Goal: Transaction & Acquisition: Purchase product/service

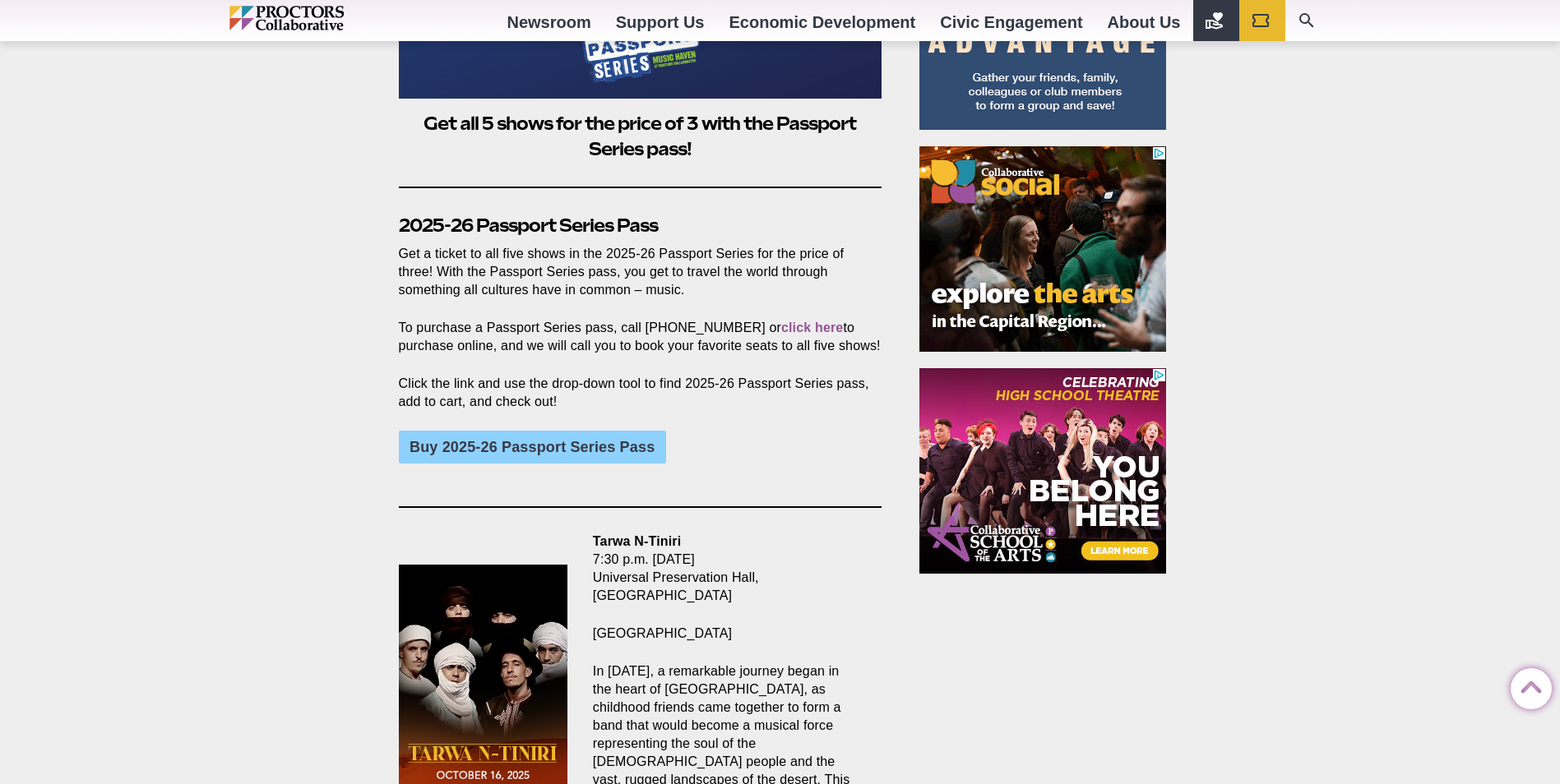
scroll to position [1069, 0]
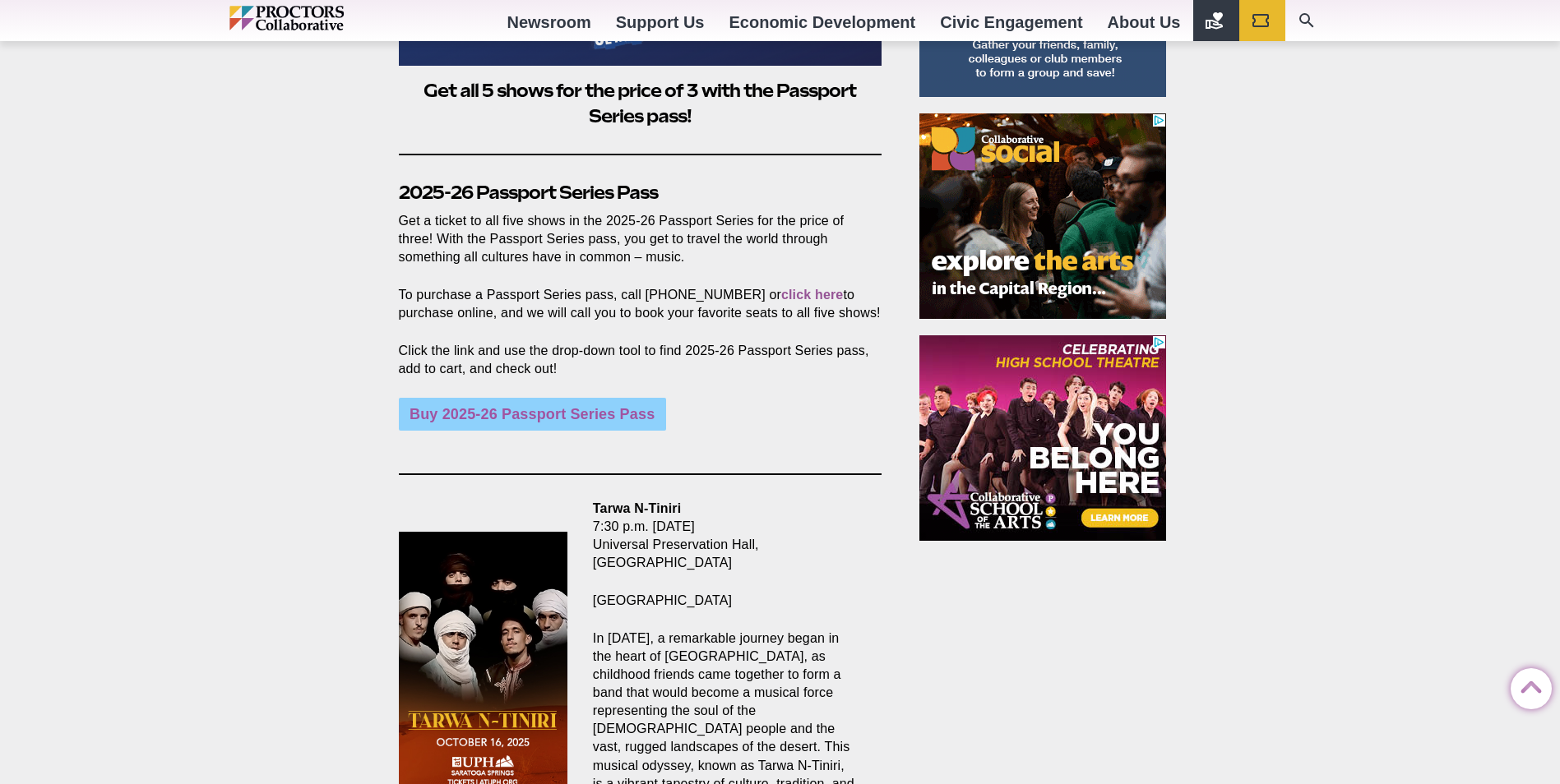
click at [593, 397] on link "Buy 2025-26 Passport Series Pass" at bounding box center [532, 413] width 267 height 33
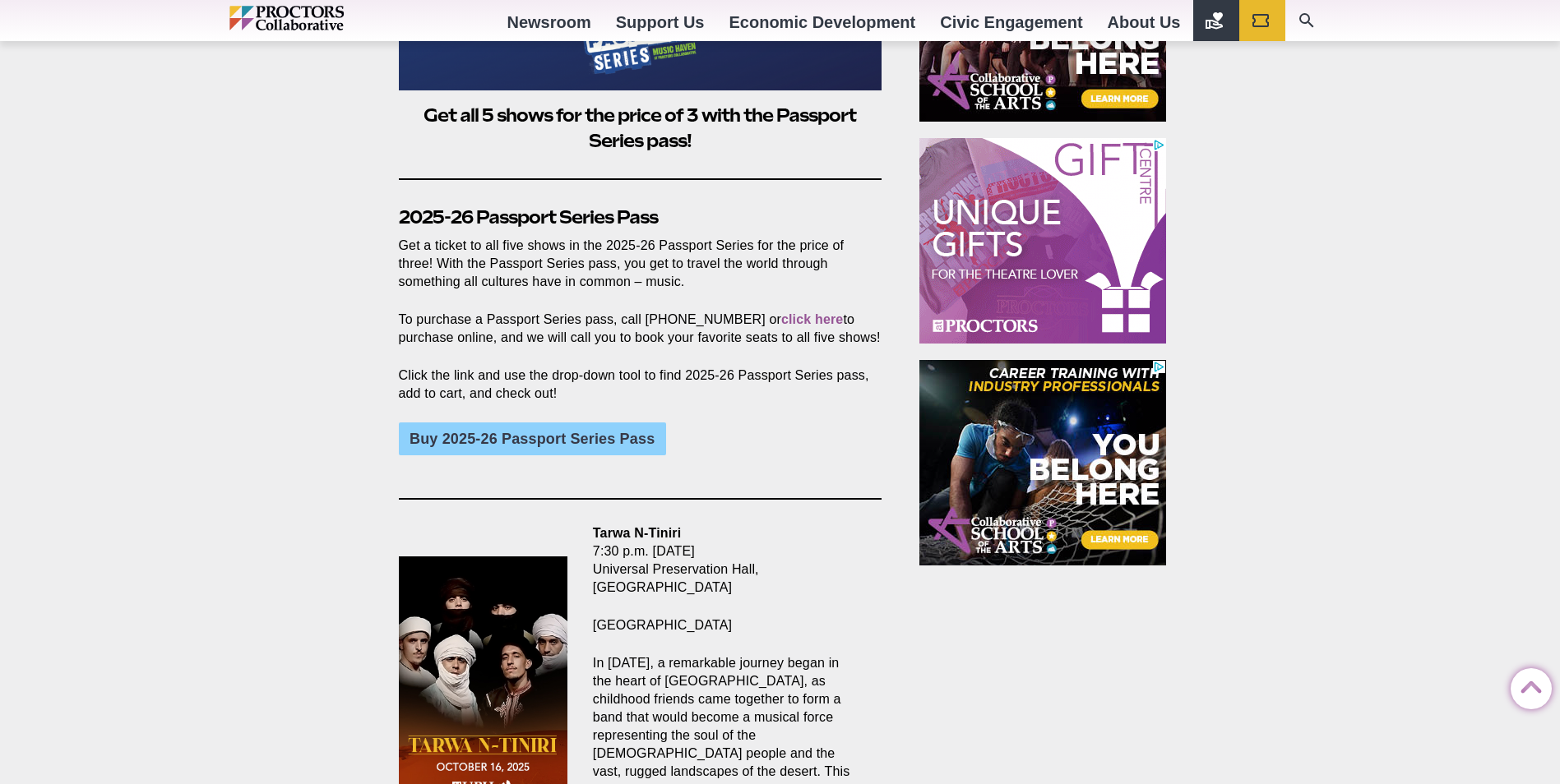
scroll to position [1069, 0]
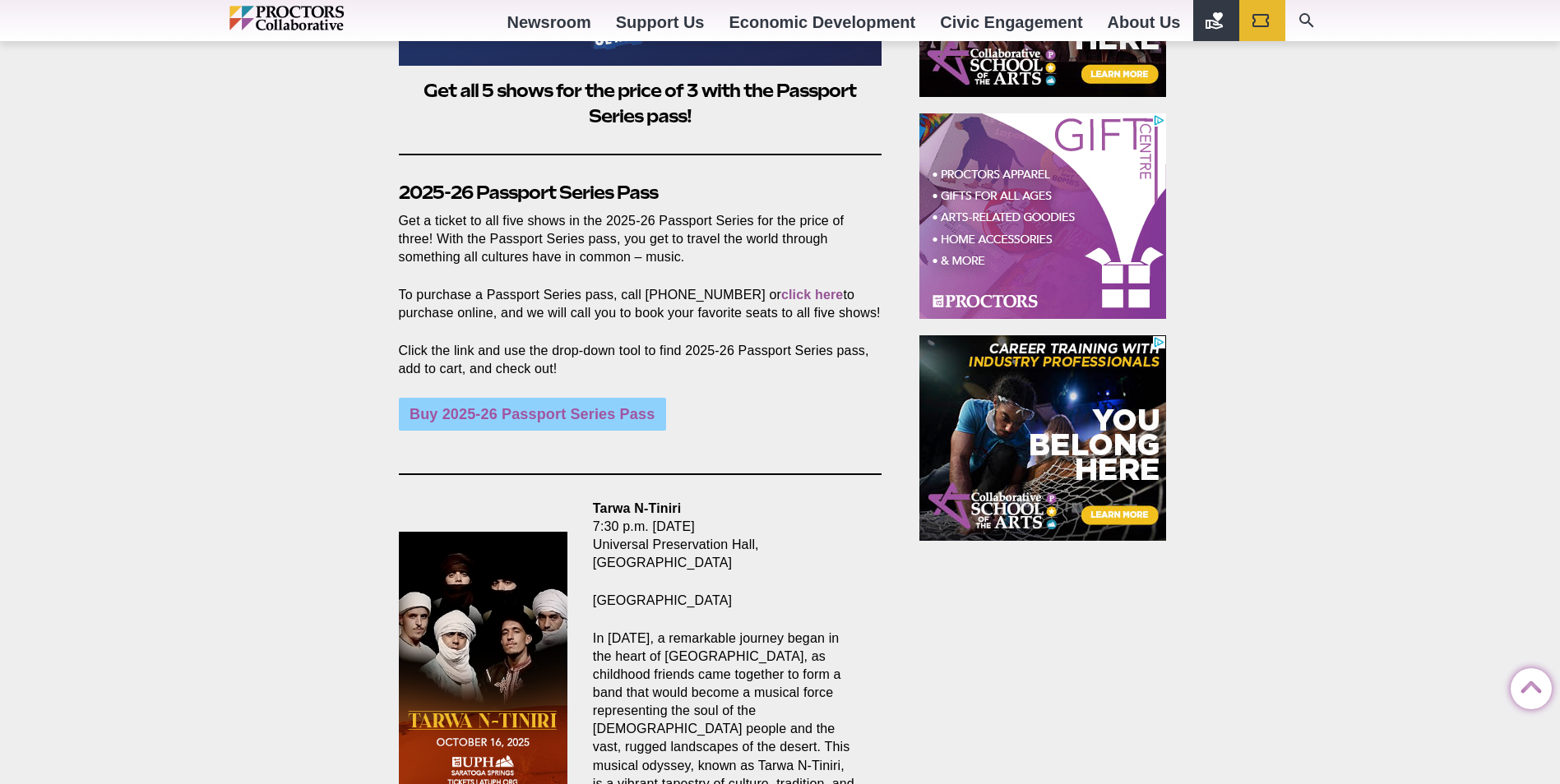
click at [578, 399] on link "Buy 2025-26 Passport Series Pass" at bounding box center [532, 413] width 267 height 33
